Goal: Task Accomplishment & Management: Manage account settings

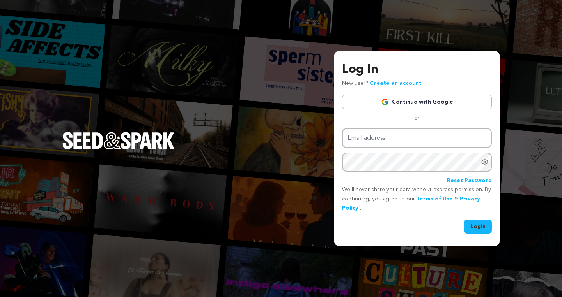
type input "[PERSON_NAME][EMAIL_ADDRESS][DOMAIN_NAME]"
click at [478, 225] on button "Login" at bounding box center [478, 227] width 28 height 14
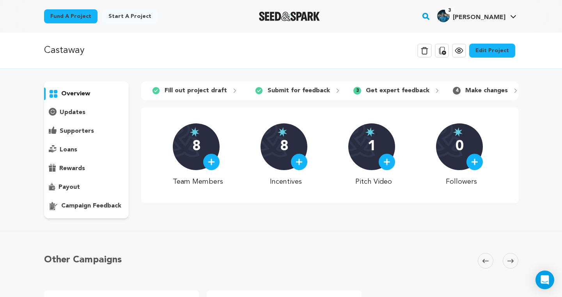
scroll to position [22, 0]
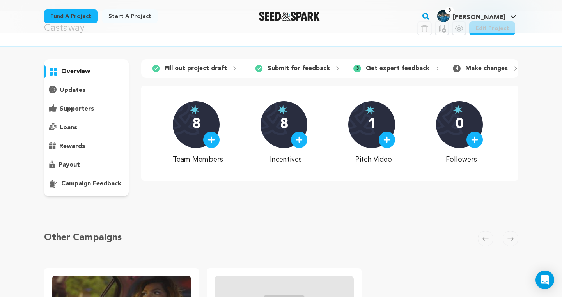
click at [82, 185] on p "campaign feedback" at bounding box center [91, 183] width 60 height 9
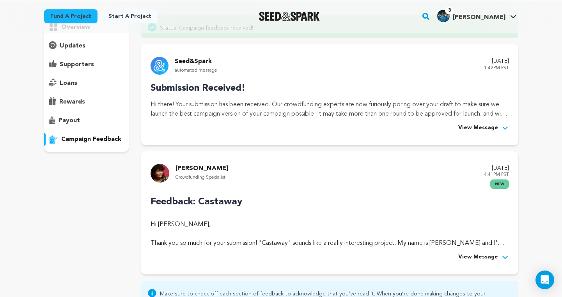
scroll to position [65, 0]
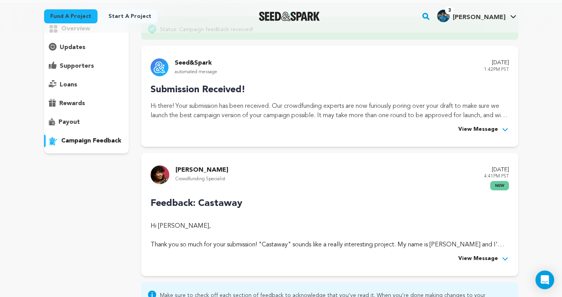
click at [479, 258] on span "View Message" at bounding box center [478, 259] width 40 height 9
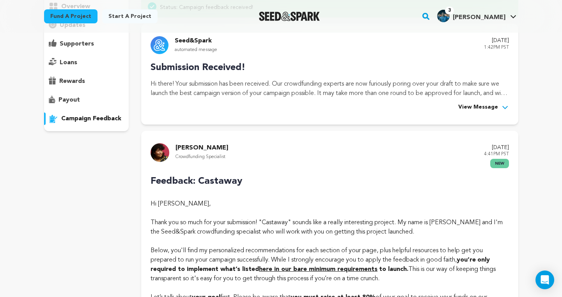
scroll to position [0, 0]
